Goal: Consume media (video, audio): Watch videos, listen to music or podcasts

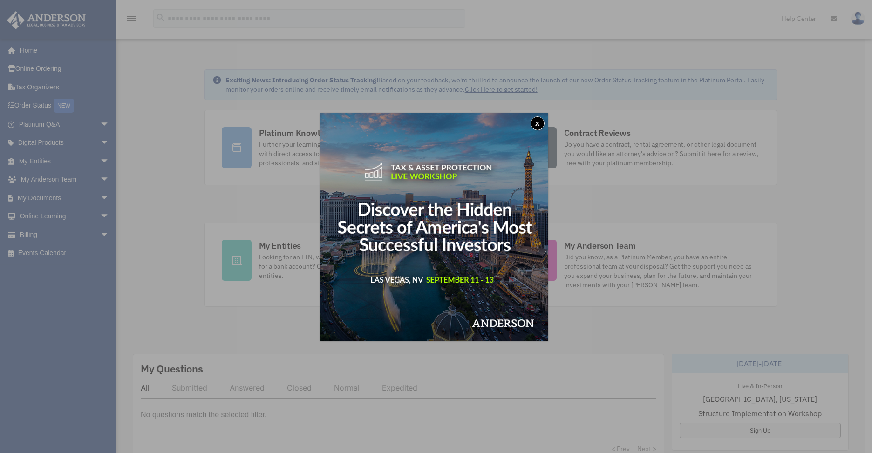
click at [539, 124] on button "x" at bounding box center [538, 123] width 14 height 14
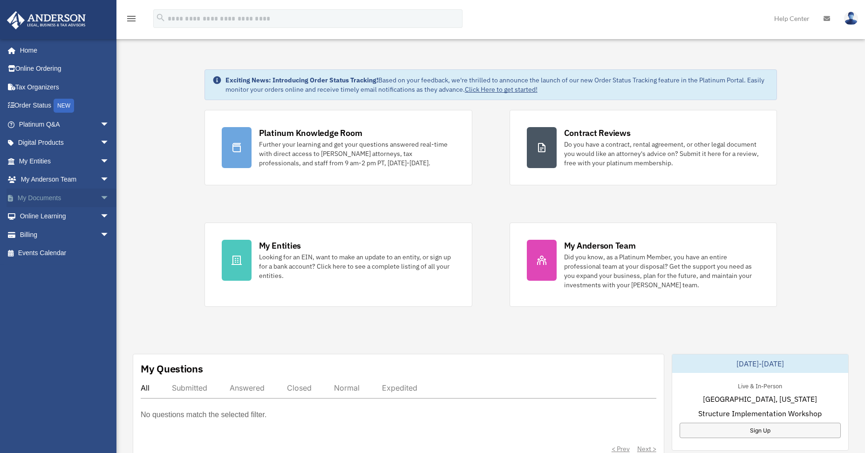
click at [51, 195] on link "My Documents arrow_drop_down" at bounding box center [65, 198] width 117 height 19
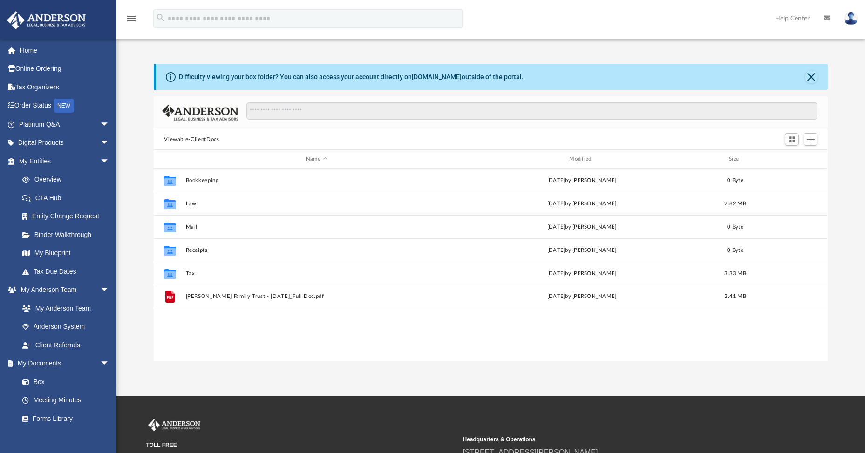
scroll to position [205, 667]
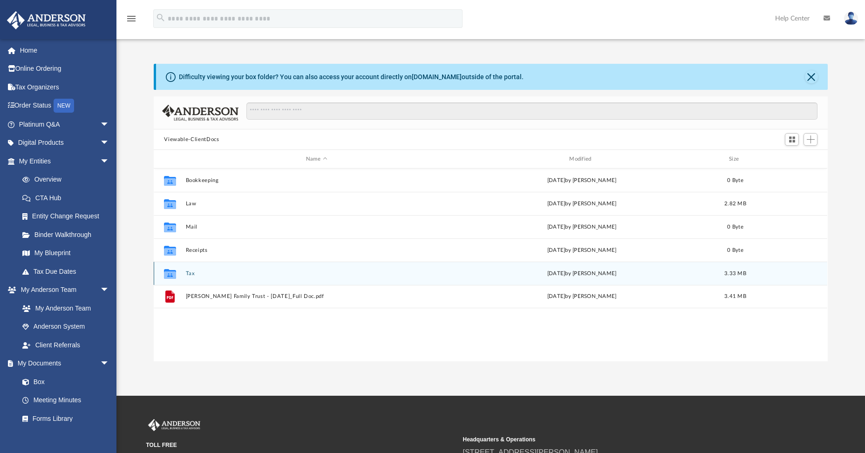
click at [191, 273] on button "Tax" at bounding box center [316, 274] width 261 height 6
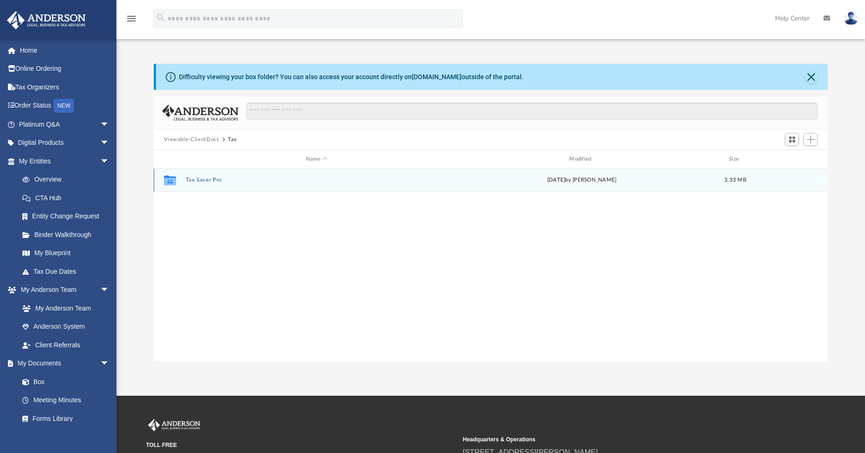
click at [201, 179] on button "Tax Saver Pro" at bounding box center [316, 180] width 261 height 6
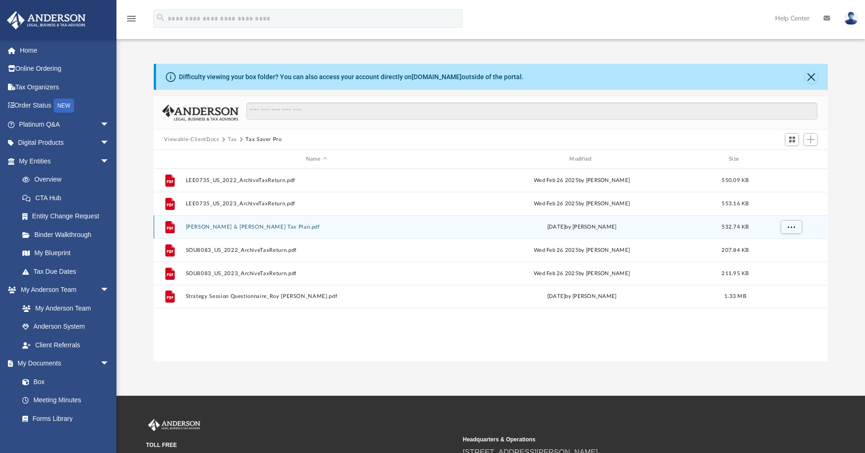
click at [236, 227] on button "Roy & Jenny Lee Tax Plan.pdf" at bounding box center [316, 227] width 261 height 6
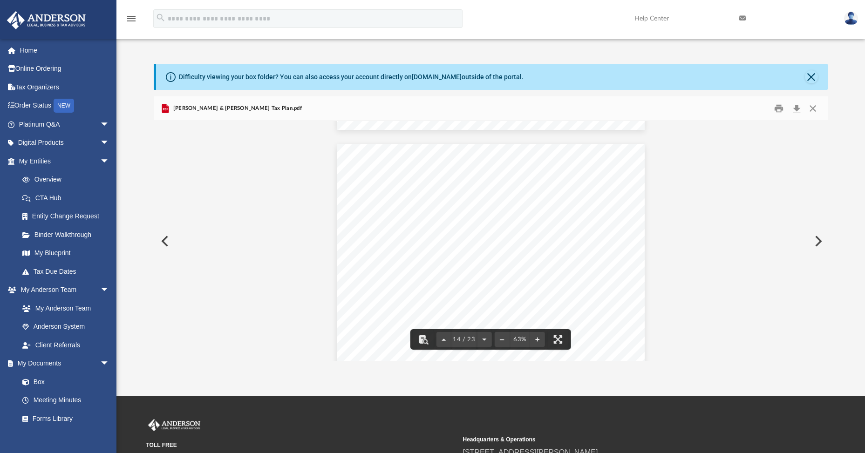
scroll to position [3262, 0]
click at [536, 337] on button "File preview" at bounding box center [537, 339] width 15 height 21
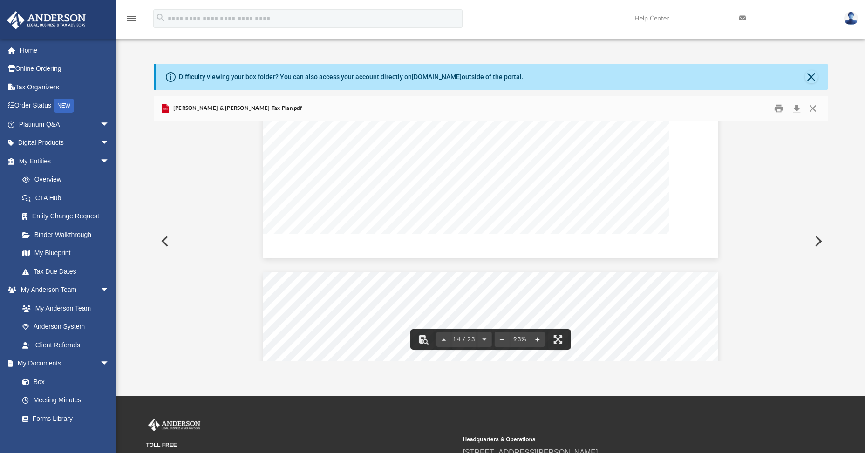
scroll to position [4743, 0]
click at [536, 338] on button "File preview" at bounding box center [537, 339] width 15 height 21
click at [57, 249] on link "My Blueprint" at bounding box center [68, 253] width 110 height 19
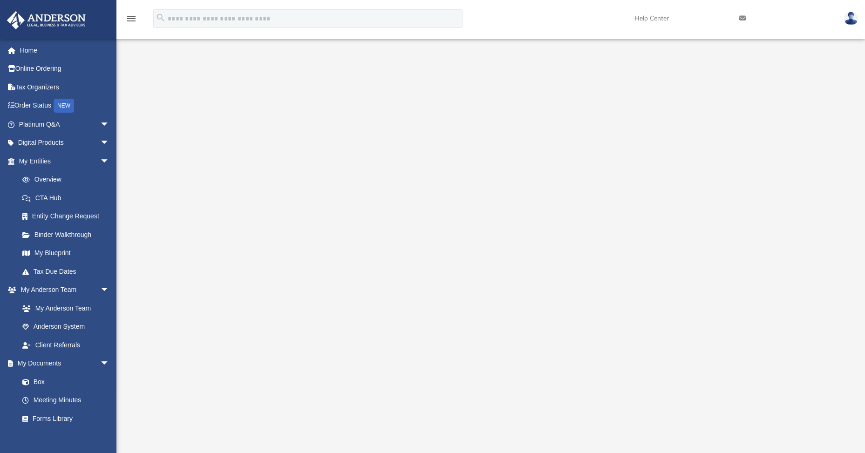
click at [200, 327] on div at bounding box center [491, 250] width 674 height 373
click at [202, 327] on div at bounding box center [491, 250] width 674 height 373
click at [40, 382] on link "Box" at bounding box center [68, 382] width 110 height 19
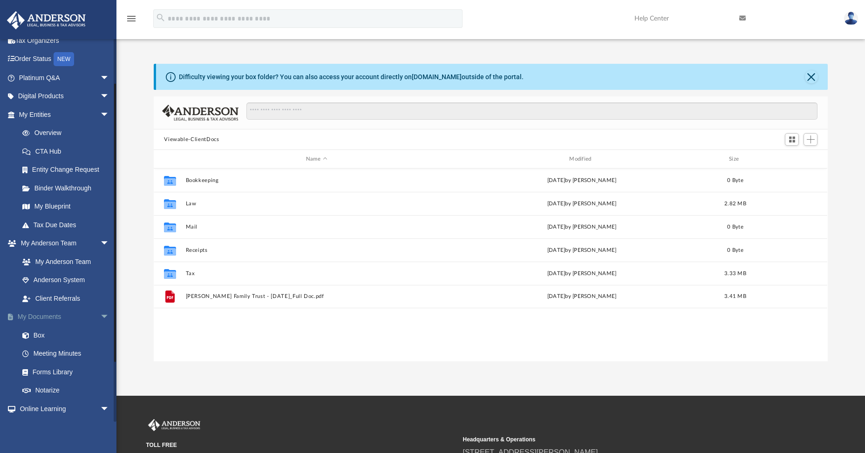
scroll to position [93, 0]
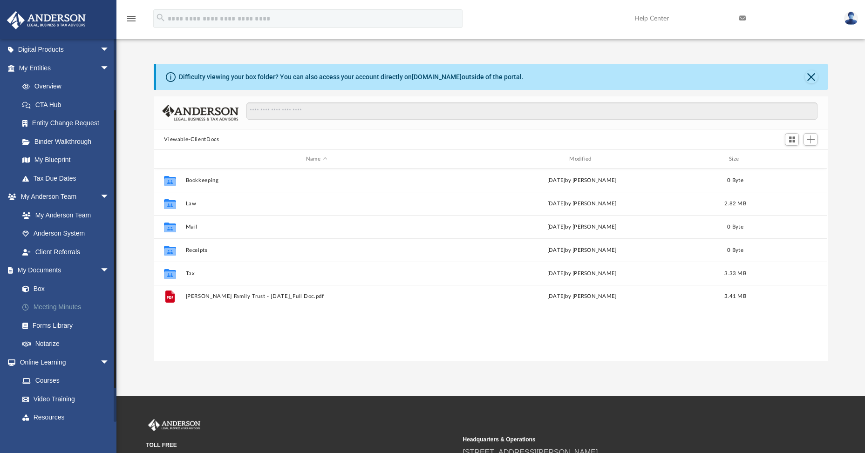
click at [64, 305] on link "Meeting Minutes" at bounding box center [68, 307] width 110 height 19
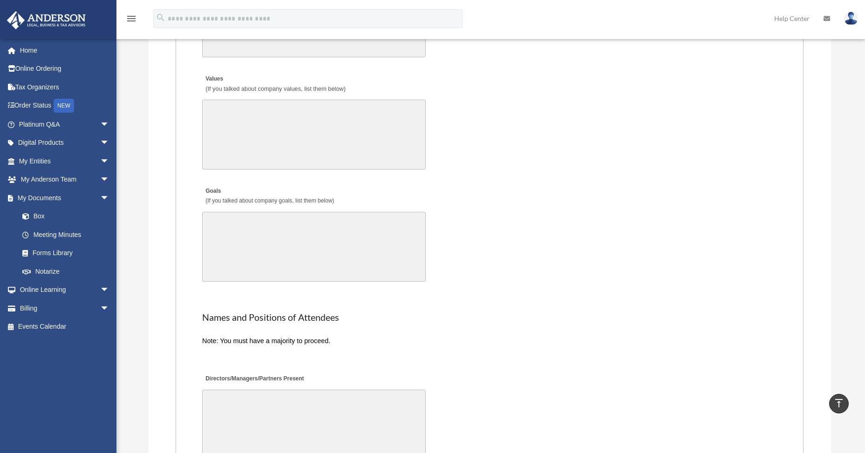
scroll to position [1520, 0]
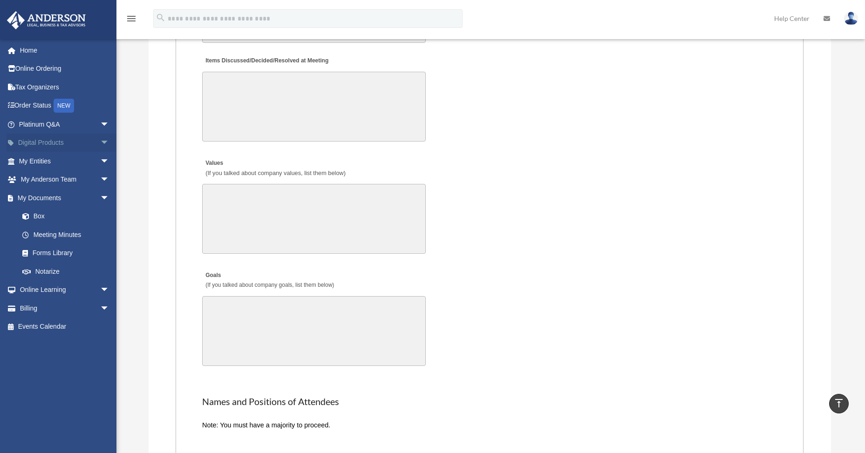
click at [58, 139] on link "Digital Products arrow_drop_down" at bounding box center [65, 143] width 117 height 19
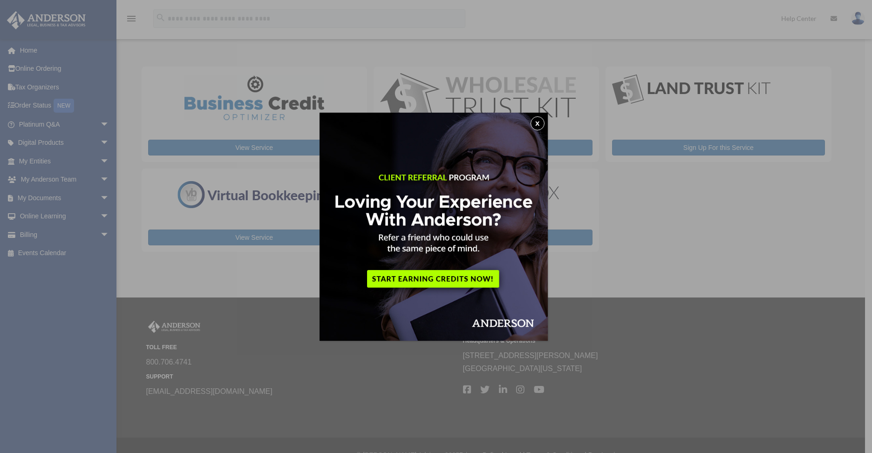
click at [539, 122] on button "x" at bounding box center [538, 123] width 14 height 14
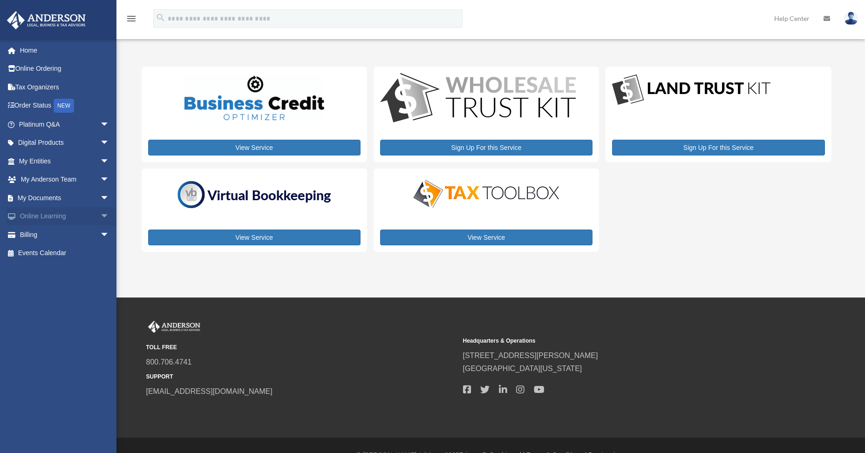
click at [100, 215] on span "arrow_drop_down" at bounding box center [109, 216] width 19 height 19
click at [52, 230] on link "Courses" at bounding box center [68, 235] width 110 height 19
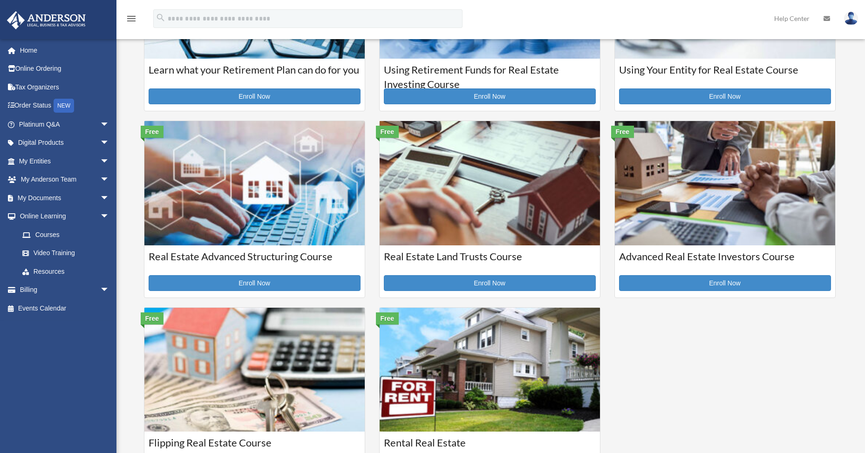
scroll to position [186, 0]
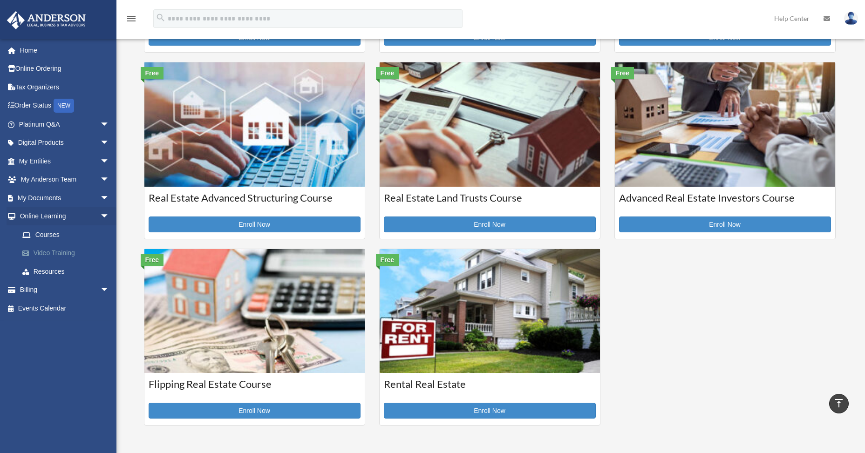
click at [47, 253] on link "Video Training" at bounding box center [68, 253] width 110 height 19
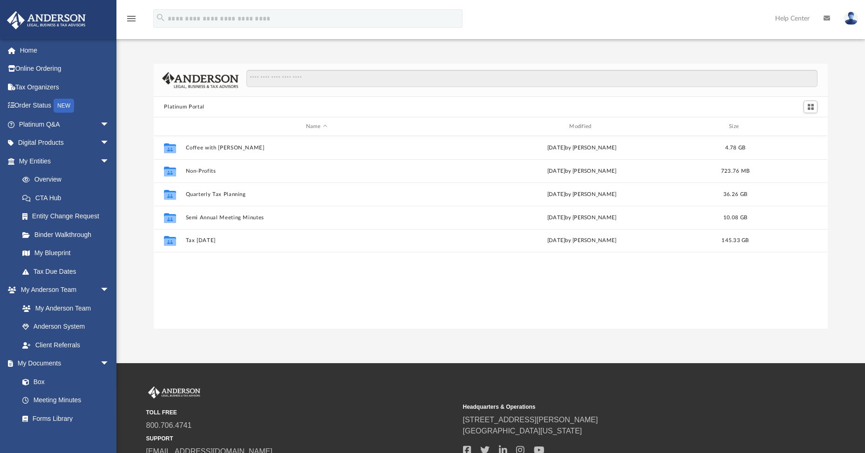
scroll to position [205, 667]
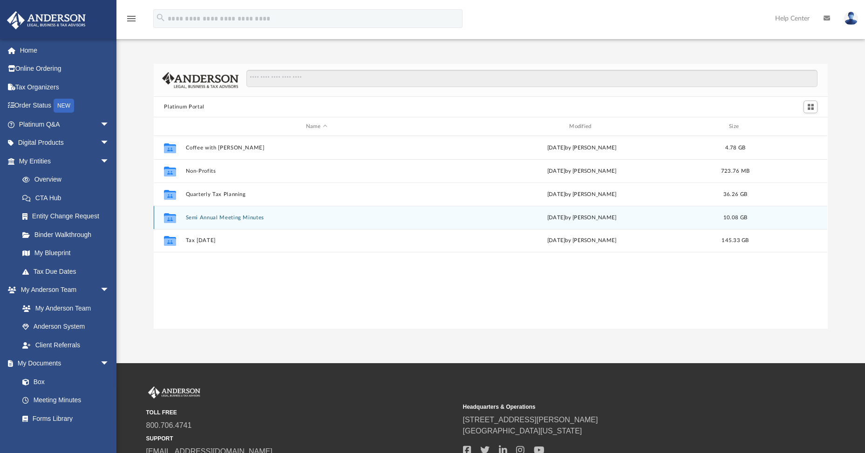
click at [222, 217] on button "Semi Annual Meeting Minutes" at bounding box center [316, 218] width 261 height 6
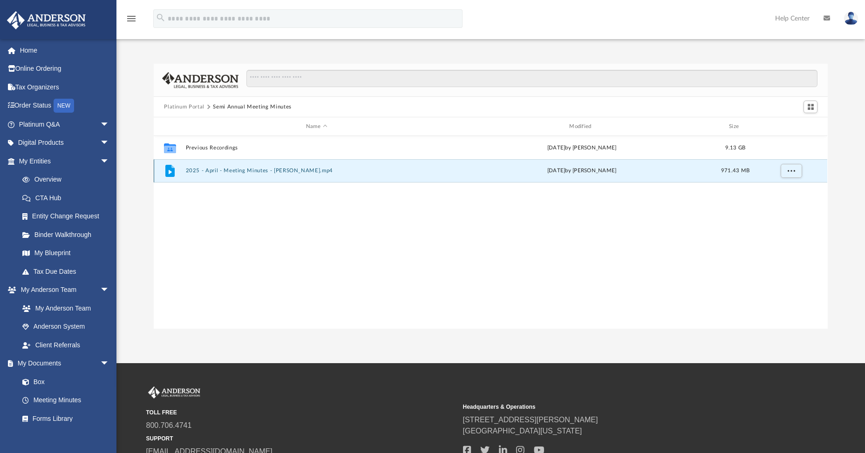
click at [227, 170] on button "2025 - April - Meeting Minutes - EJ McCaffrey.mp4" at bounding box center [316, 171] width 261 height 6
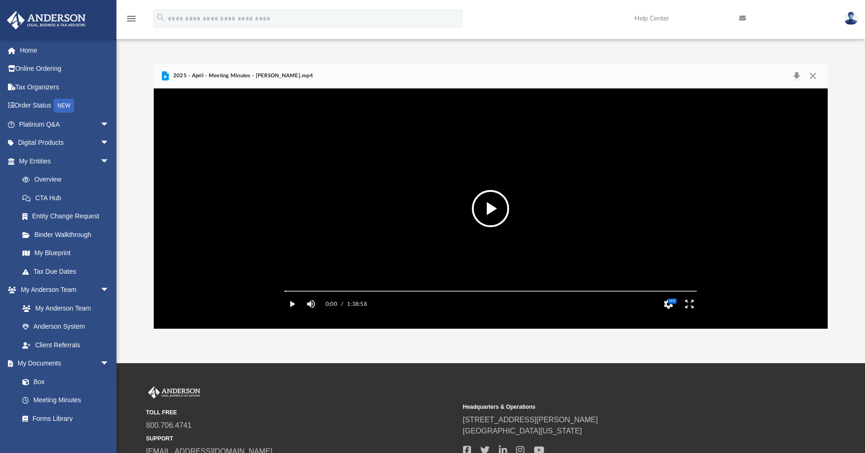
click at [489, 201] on button "File preview" at bounding box center [490, 208] width 37 height 37
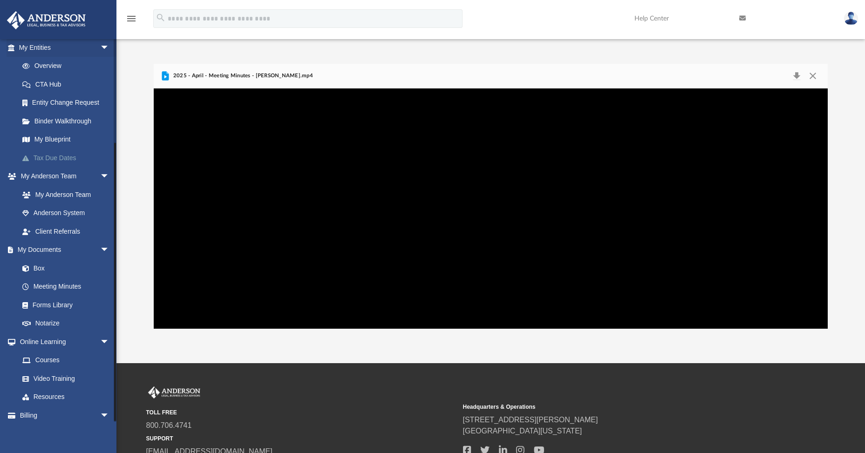
scroll to position [137, 0]
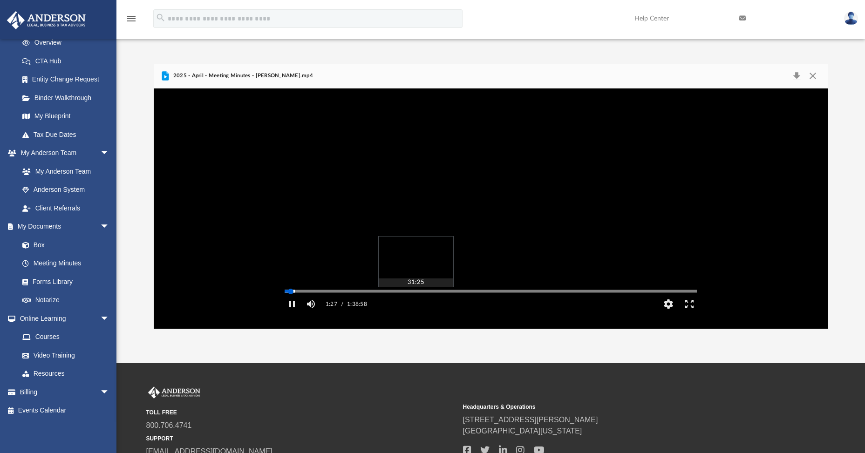
click at [416, 292] on div "Media Slider" at bounding box center [491, 291] width 412 height 1
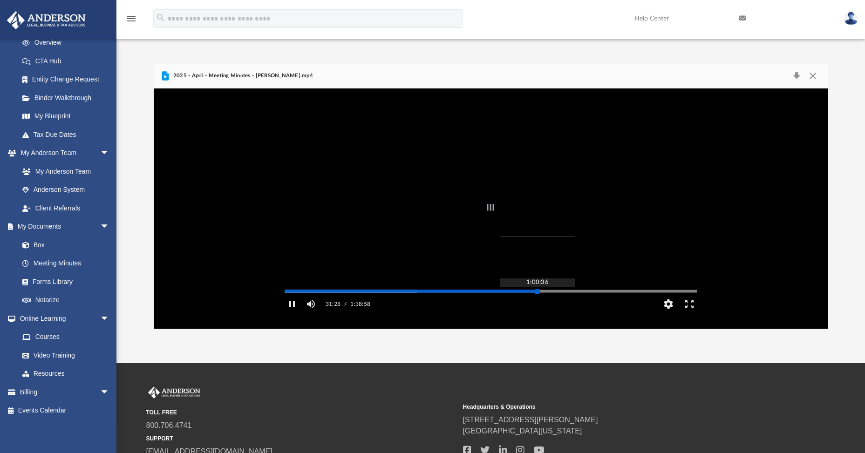
click at [537, 304] on div "Autoplay Disabled Speed Normal Quality Auto Subtitles/CC Off Audio Autoplay Dis…" at bounding box center [491, 209] width 674 height 240
click at [630, 306] on div "Autoplay Disabled Speed Normal Quality Auto Subtitles/CC Off Audio Autoplay Dis…" at bounding box center [491, 209] width 674 height 240
click at [649, 304] on div "Autoplay Disabled Speed Normal Quality Auto Subtitles/CC Off Audio Autoplay Dis…" at bounding box center [491, 209] width 674 height 240
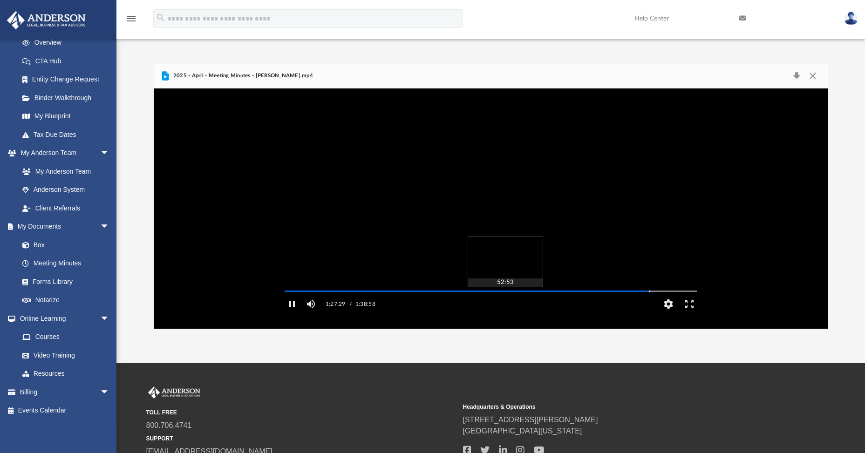
click at [505, 304] on div "Autoplay Disabled Speed Normal Quality Auto Subtitles/CC Off Audio Autoplay Dis…" at bounding box center [491, 209] width 674 height 240
click at [812, 73] on button "Close" at bounding box center [813, 75] width 17 height 13
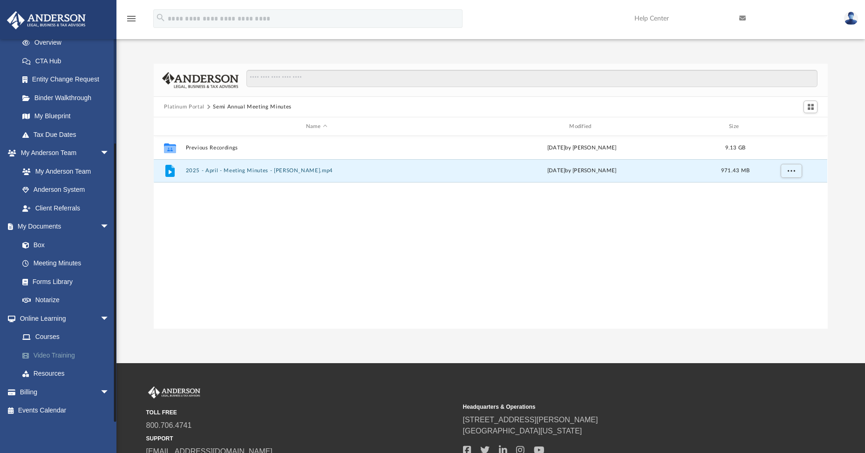
click at [48, 353] on link "Video Training" at bounding box center [68, 355] width 110 height 19
click at [52, 352] on link "Video Training" at bounding box center [68, 355] width 110 height 19
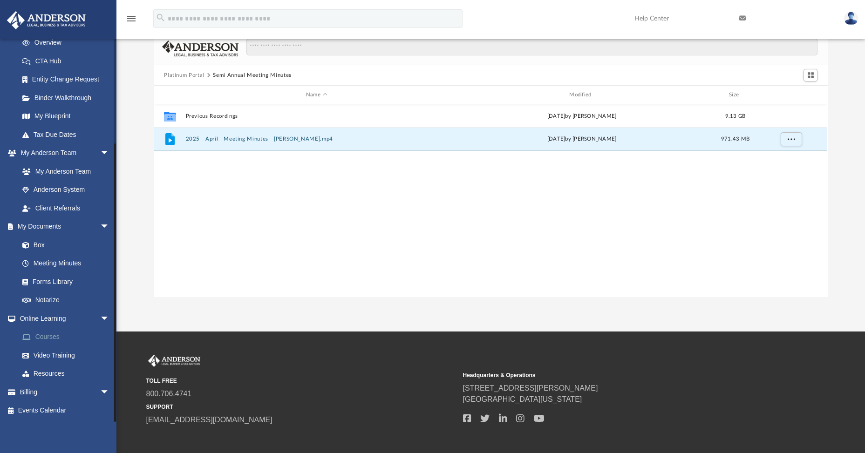
scroll to position [77, 0]
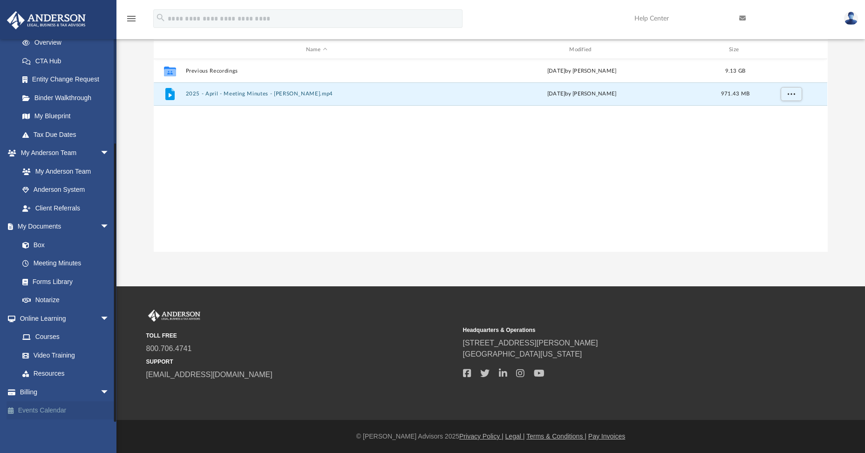
click at [36, 409] on link "Events Calendar" at bounding box center [65, 411] width 117 height 19
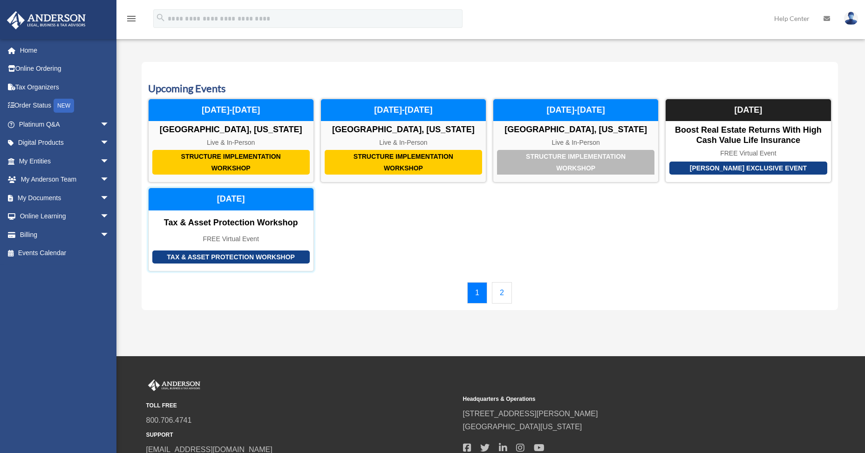
click at [253, 200] on div "[DATE]" at bounding box center [231, 199] width 165 height 22
